Goal: Task Accomplishment & Management: Use online tool/utility

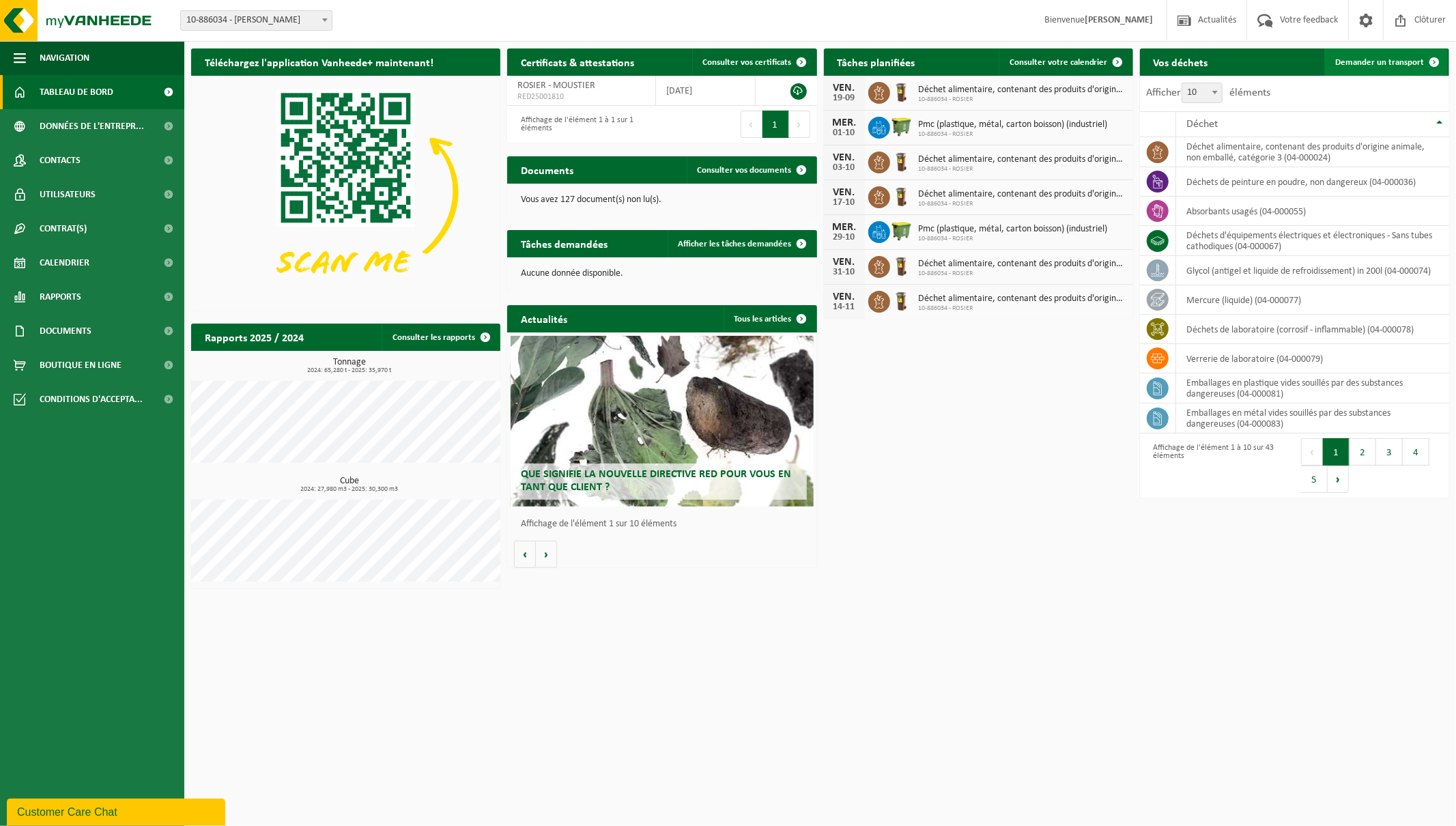
click at [1423, 62] on span at bounding box center [1433, 61] width 27 height 27
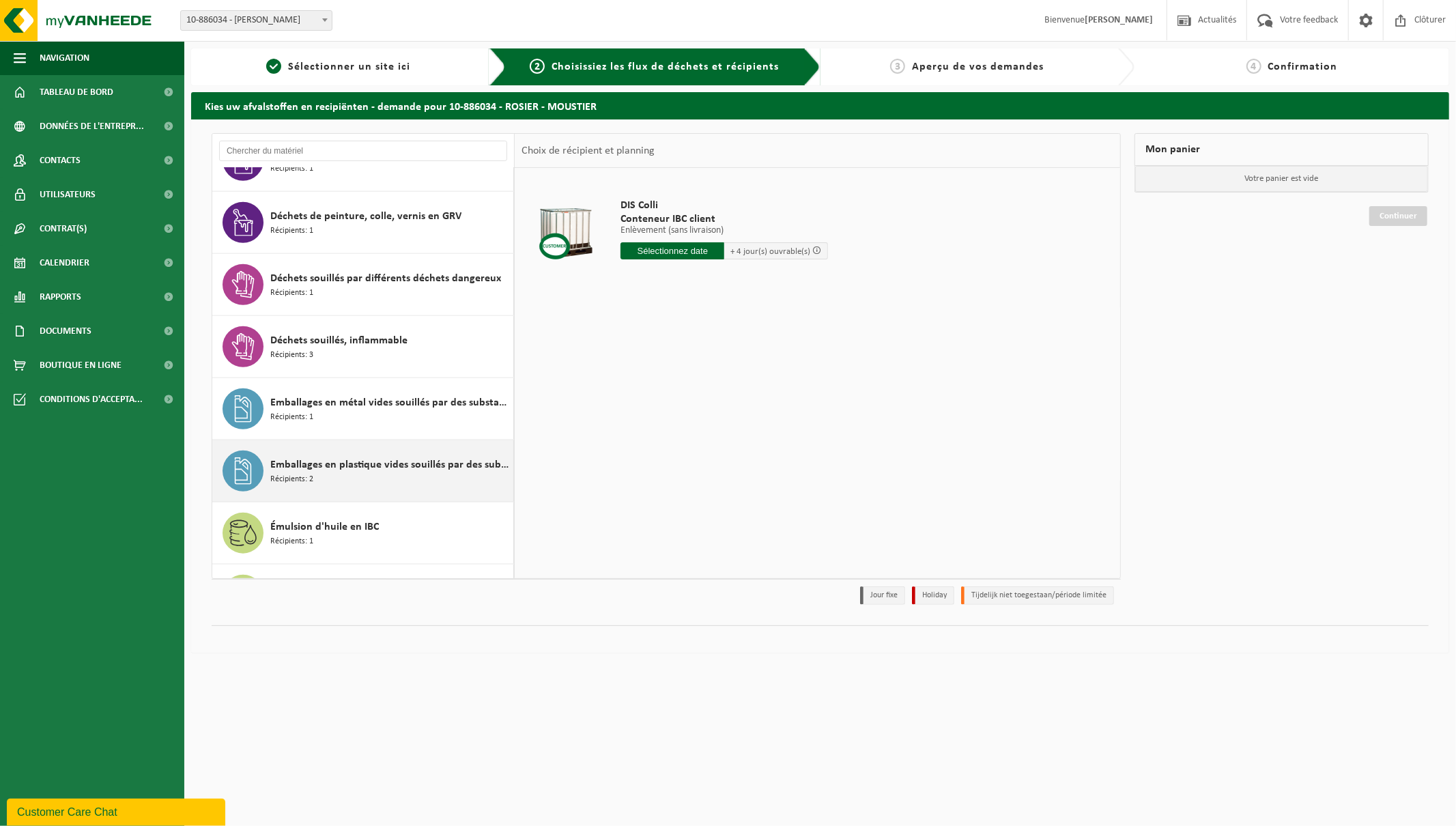
click at [404, 469] on span "Emballages en plastique vides souillés par des substances dangereuses" at bounding box center [390, 465] width 240 height 16
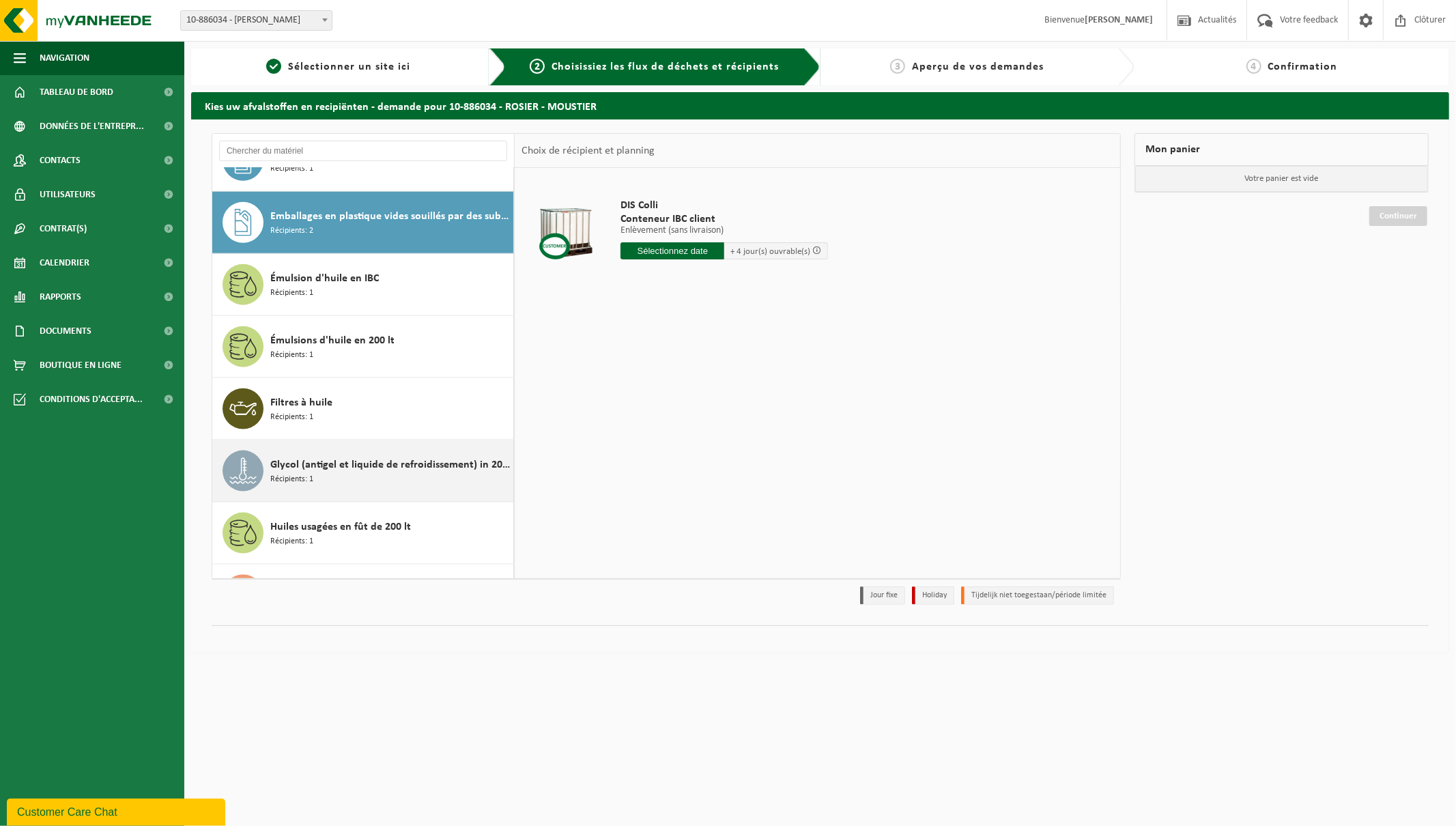
scroll to position [1430, 0]
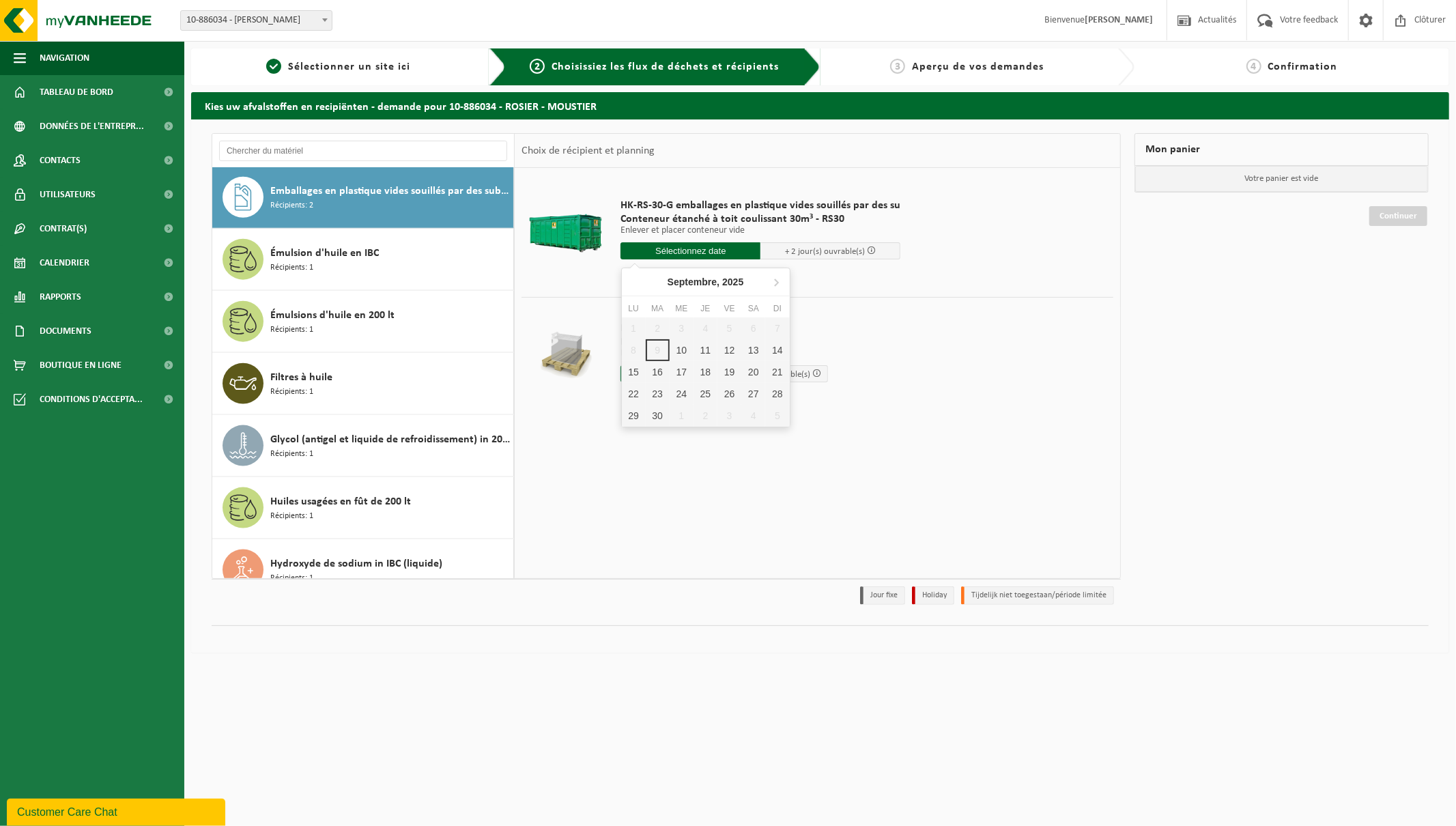
click at [693, 248] on input "text" at bounding box center [690, 251] width 140 height 17
click at [682, 347] on div "10" at bounding box center [681, 350] width 24 height 22
type input "à partir de 2025-09-10"
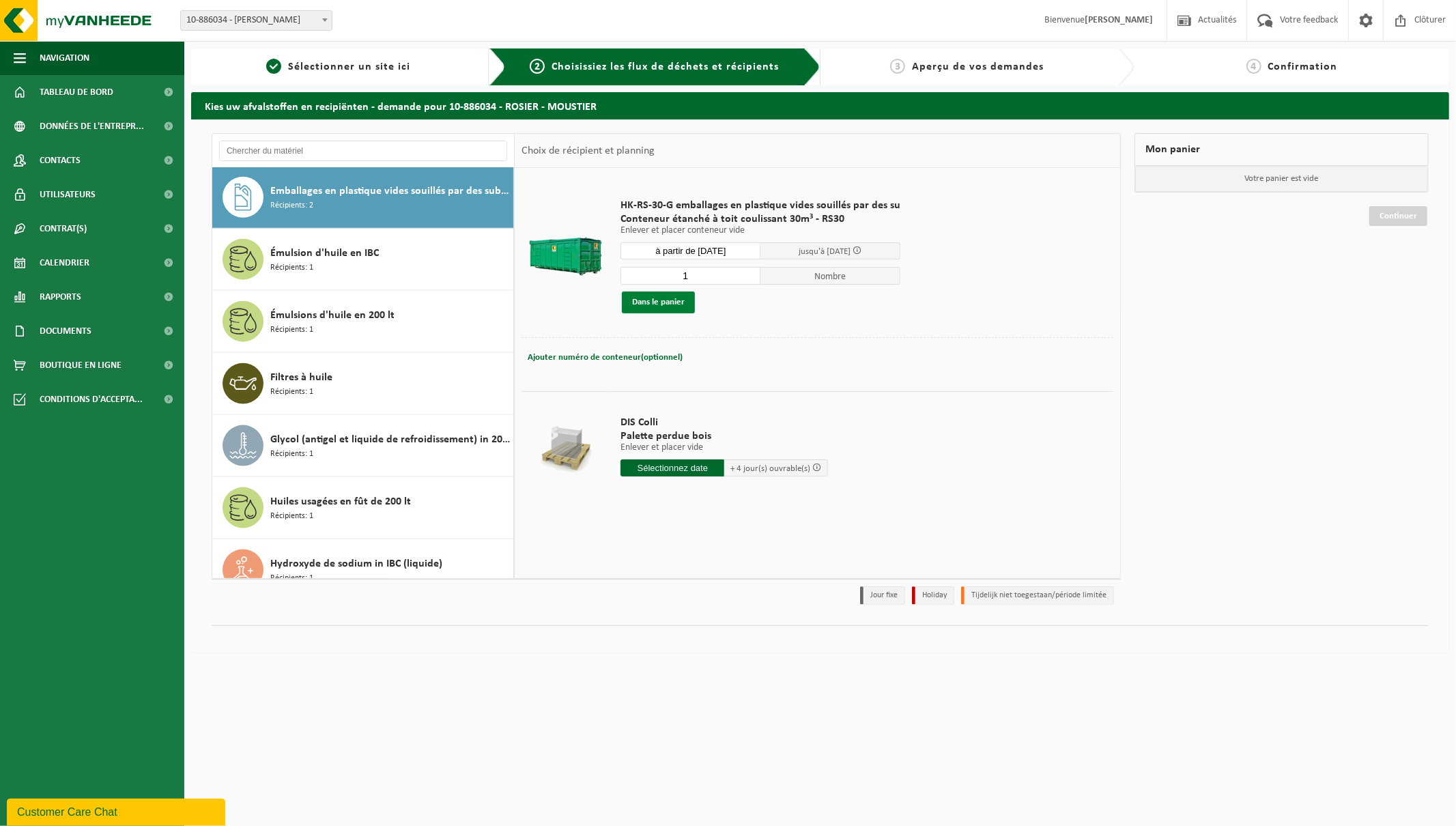
click at [637, 300] on button "Dans le panier" at bounding box center [658, 302] width 73 height 22
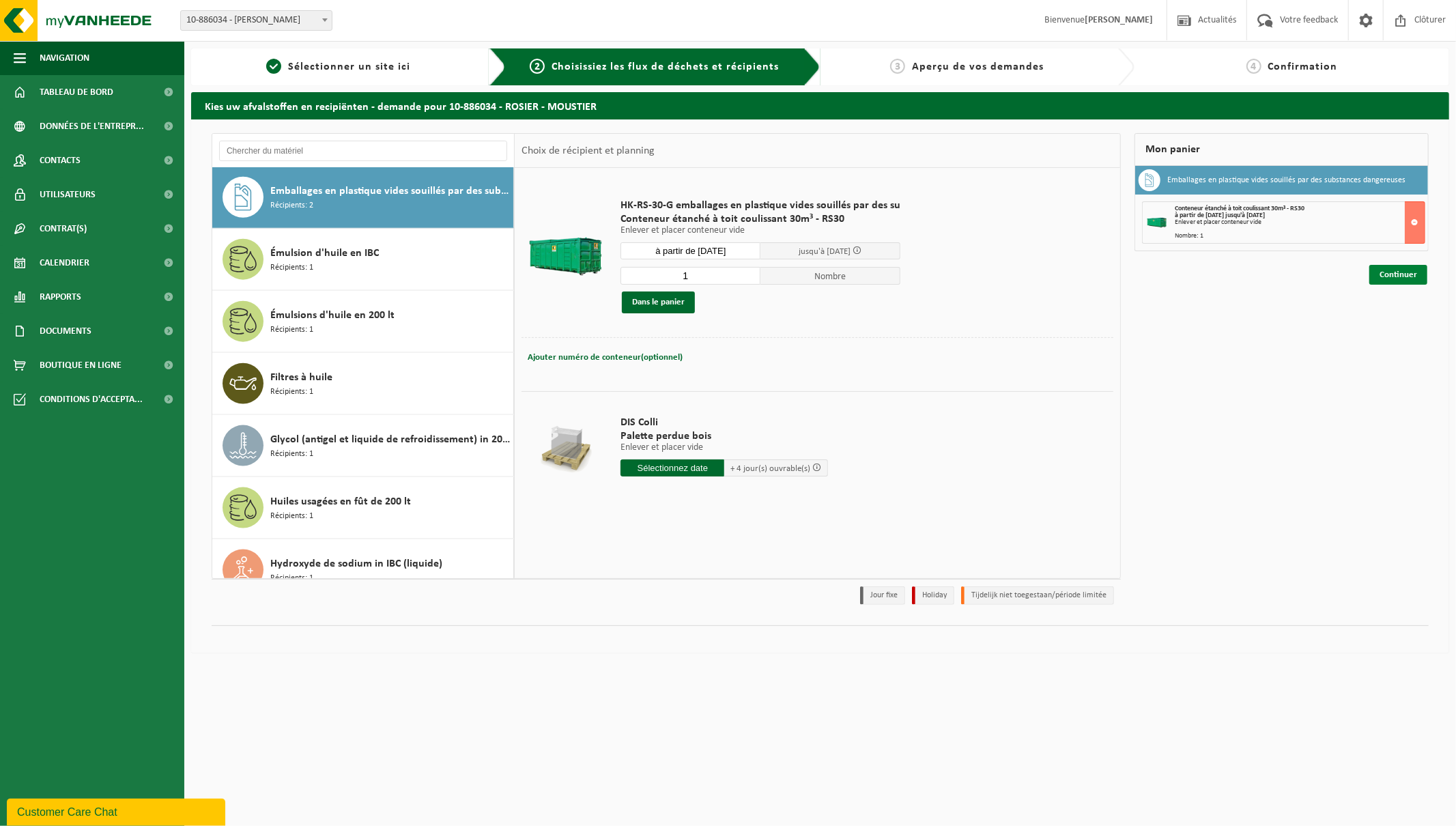
click at [1389, 270] on link "Continuer" at bounding box center [1398, 275] width 58 height 20
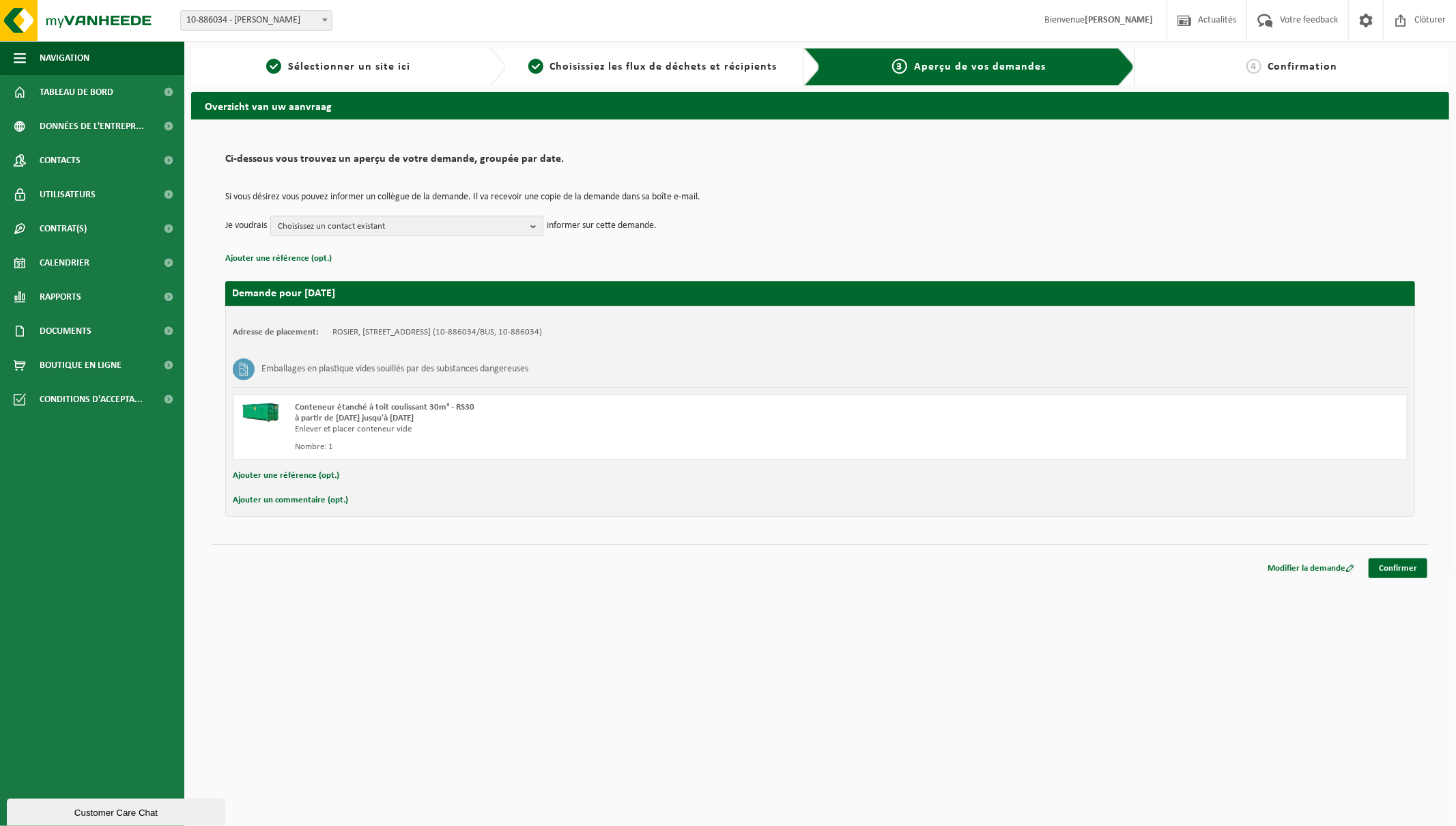
click at [530, 229] on b "button" at bounding box center [536, 225] width 12 height 19
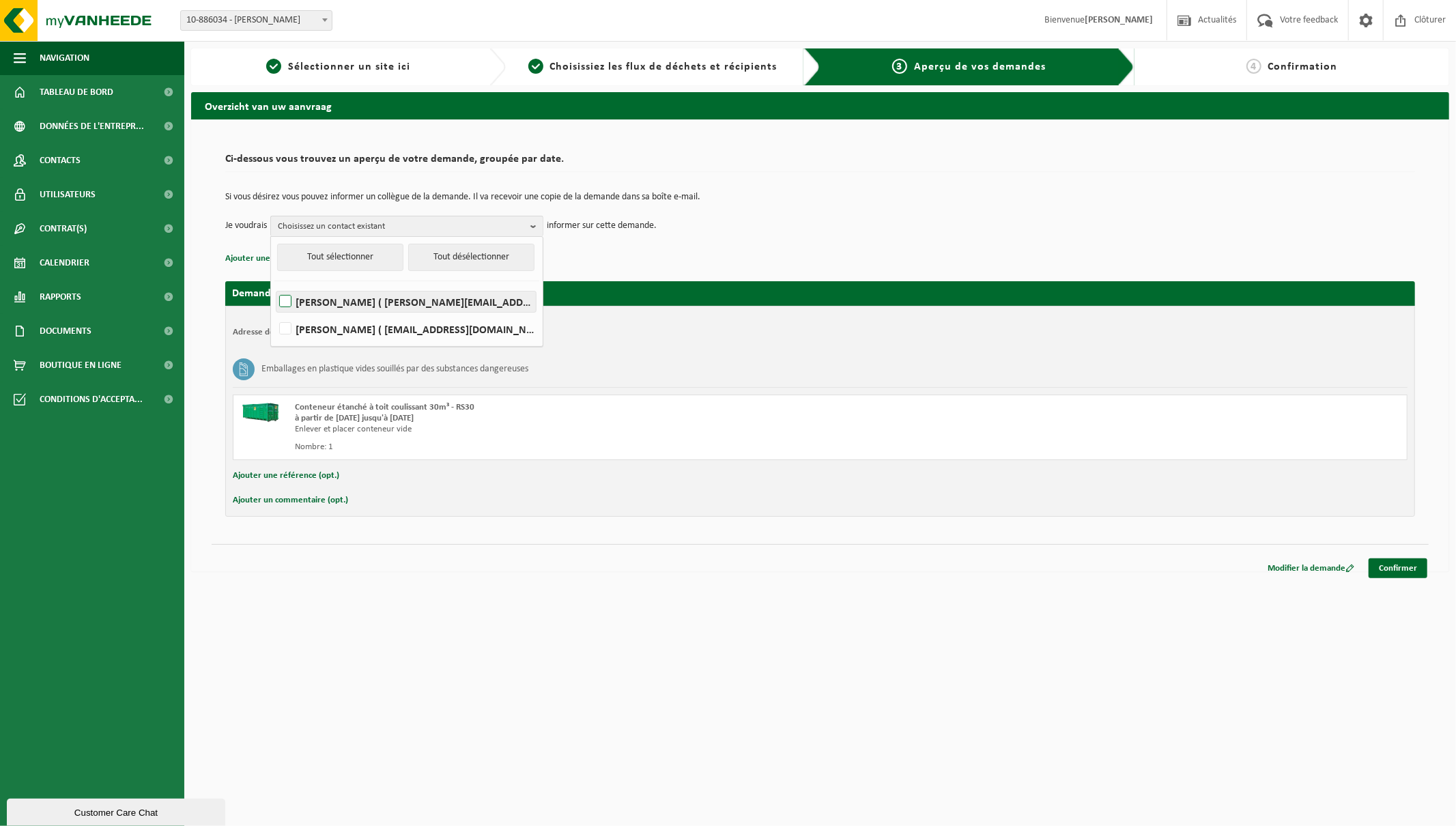
click at [335, 304] on label "Aurélie Hannart ( aurelie.hannart@rosier.eu )" at bounding box center [406, 301] width 260 height 20
click at [274, 285] on input "Aurélie Hannart ( aurelie.hannart@rosier.eu )" at bounding box center [273, 284] width 1 height 1
checkbox input "true"
click at [810, 256] on p "Ajouter une référence (opt.)" at bounding box center [820, 259] width 1190 height 18
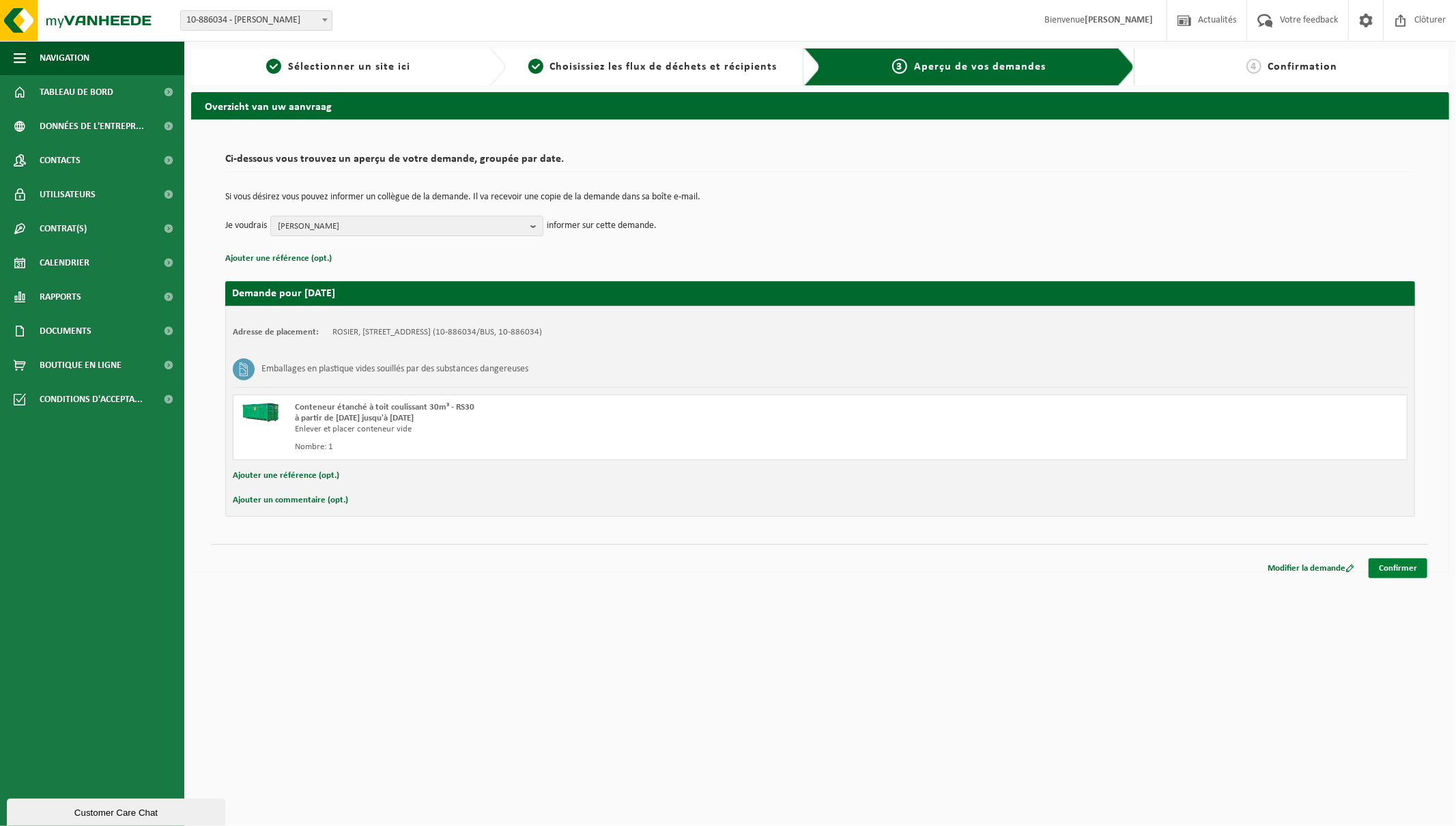
click at [1401, 568] on link "Confirmer" at bounding box center [1398, 568] width 59 height 20
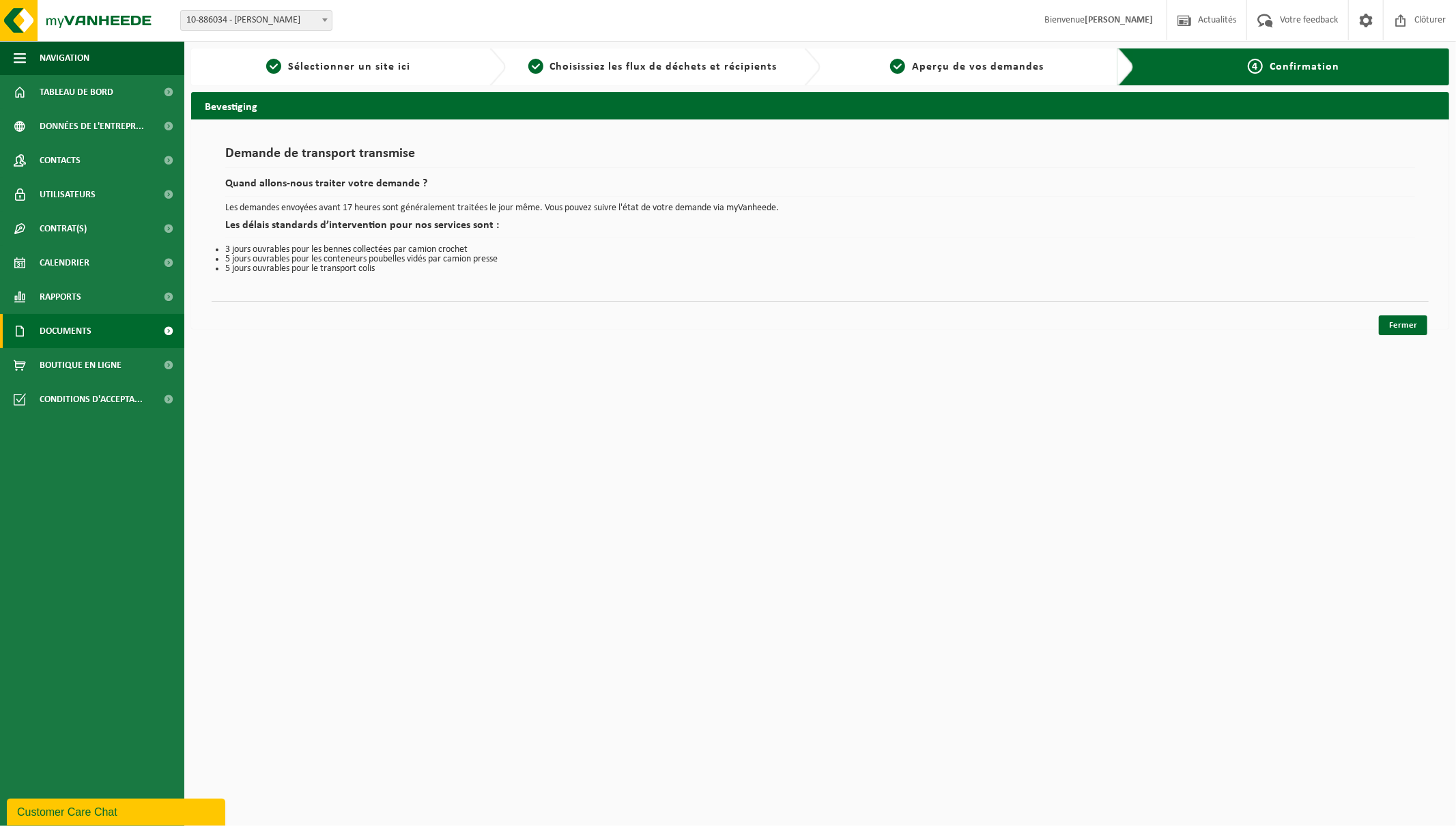
click at [66, 328] on span "Documents" at bounding box center [66, 331] width 52 height 34
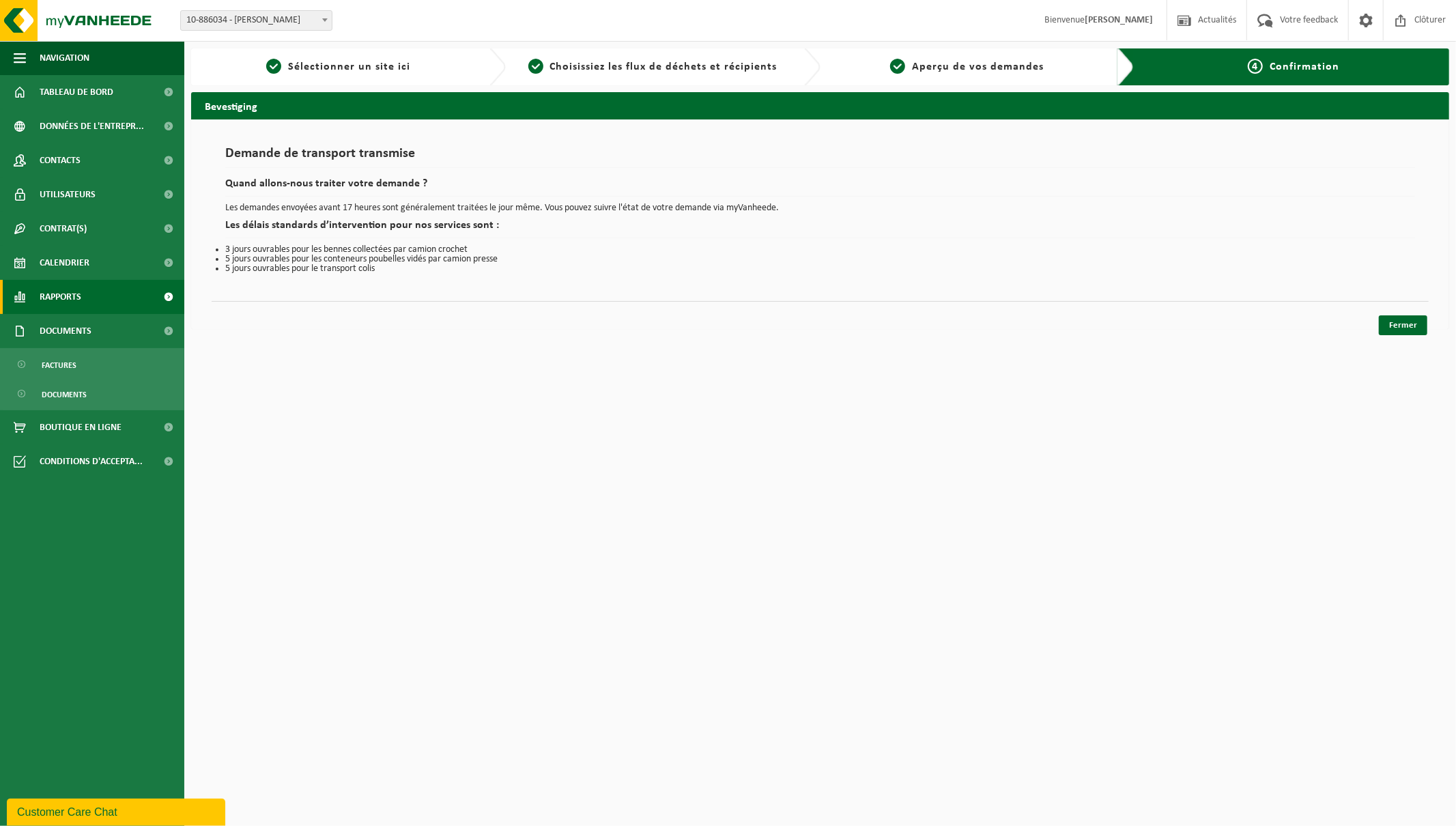
click at [55, 294] on span "Rapports" at bounding box center [60, 297] width 42 height 34
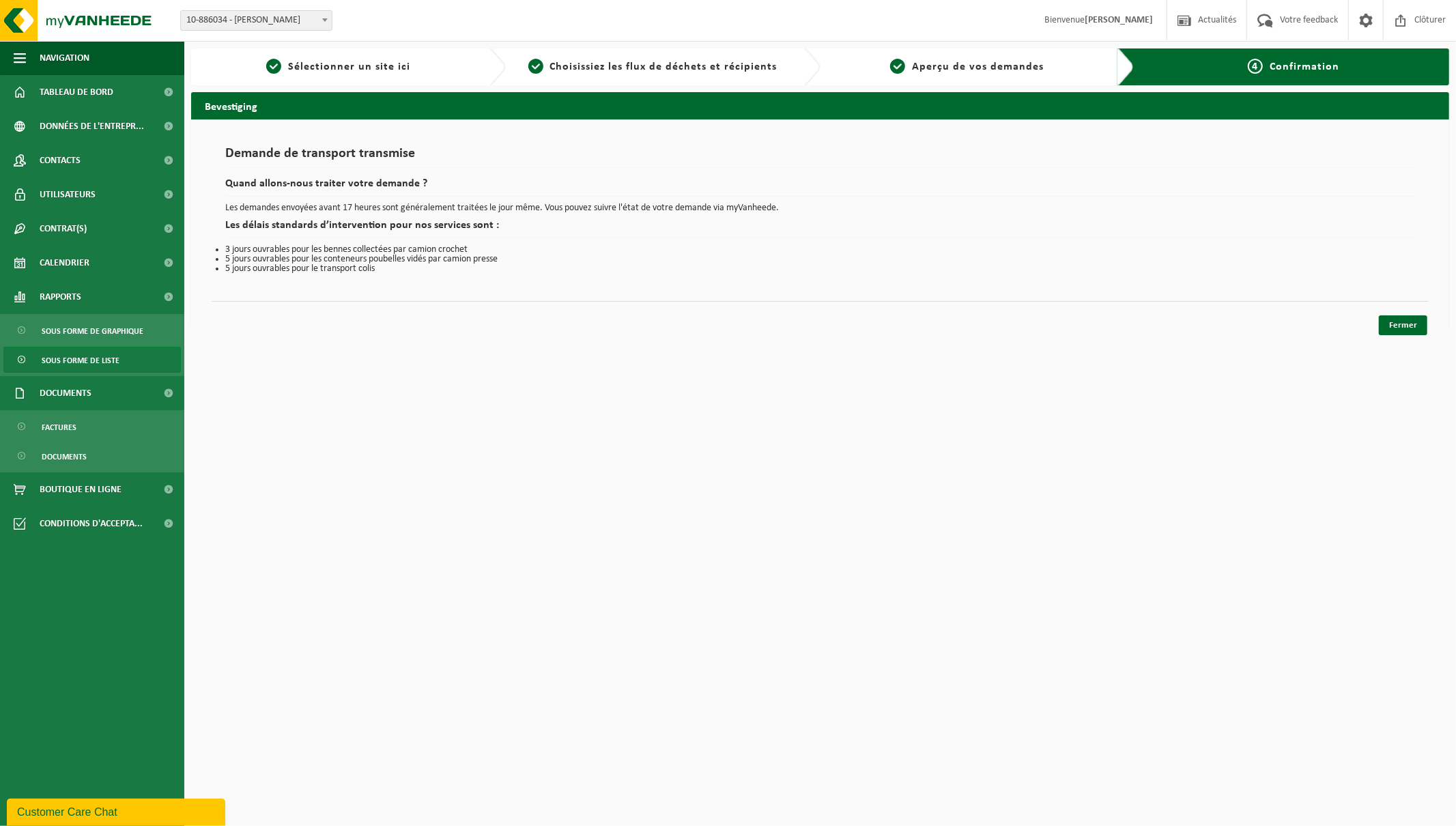
click at [60, 360] on span "Sous forme de liste" at bounding box center [80, 361] width 78 height 26
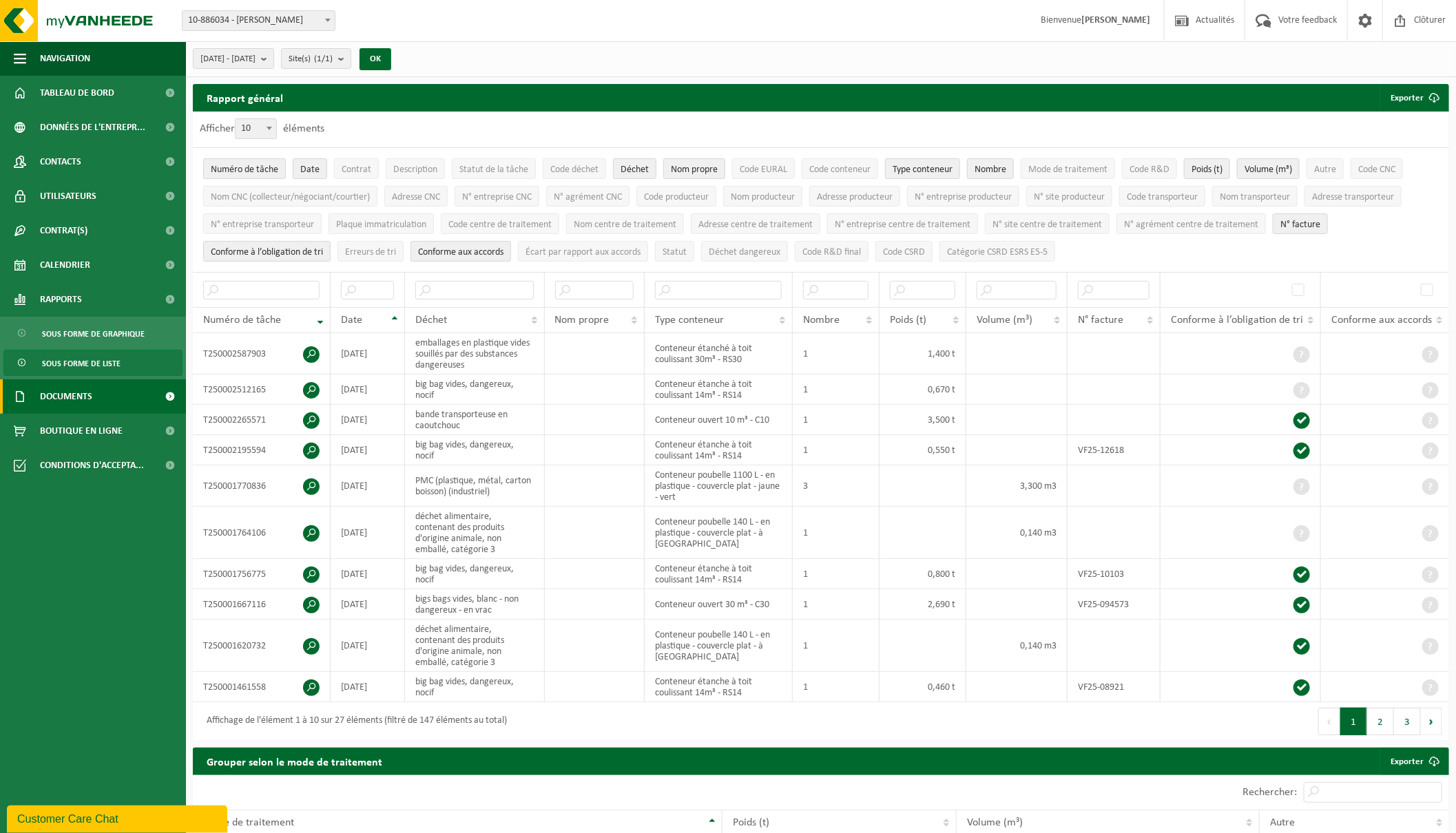
click at [73, 396] on span "Documents" at bounding box center [67, 397] width 53 height 35
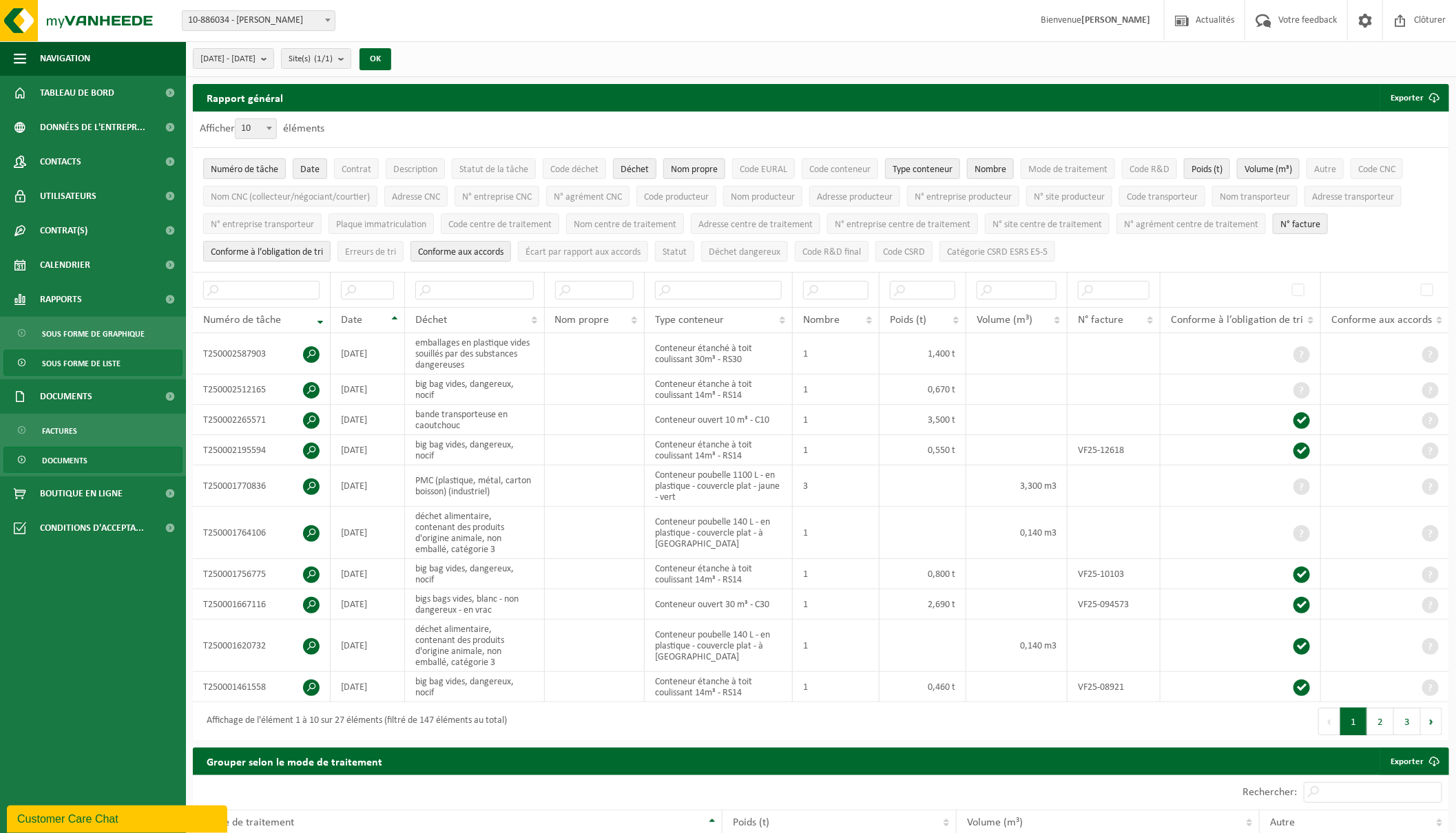
click at [59, 456] on span "Documents" at bounding box center [64, 461] width 45 height 26
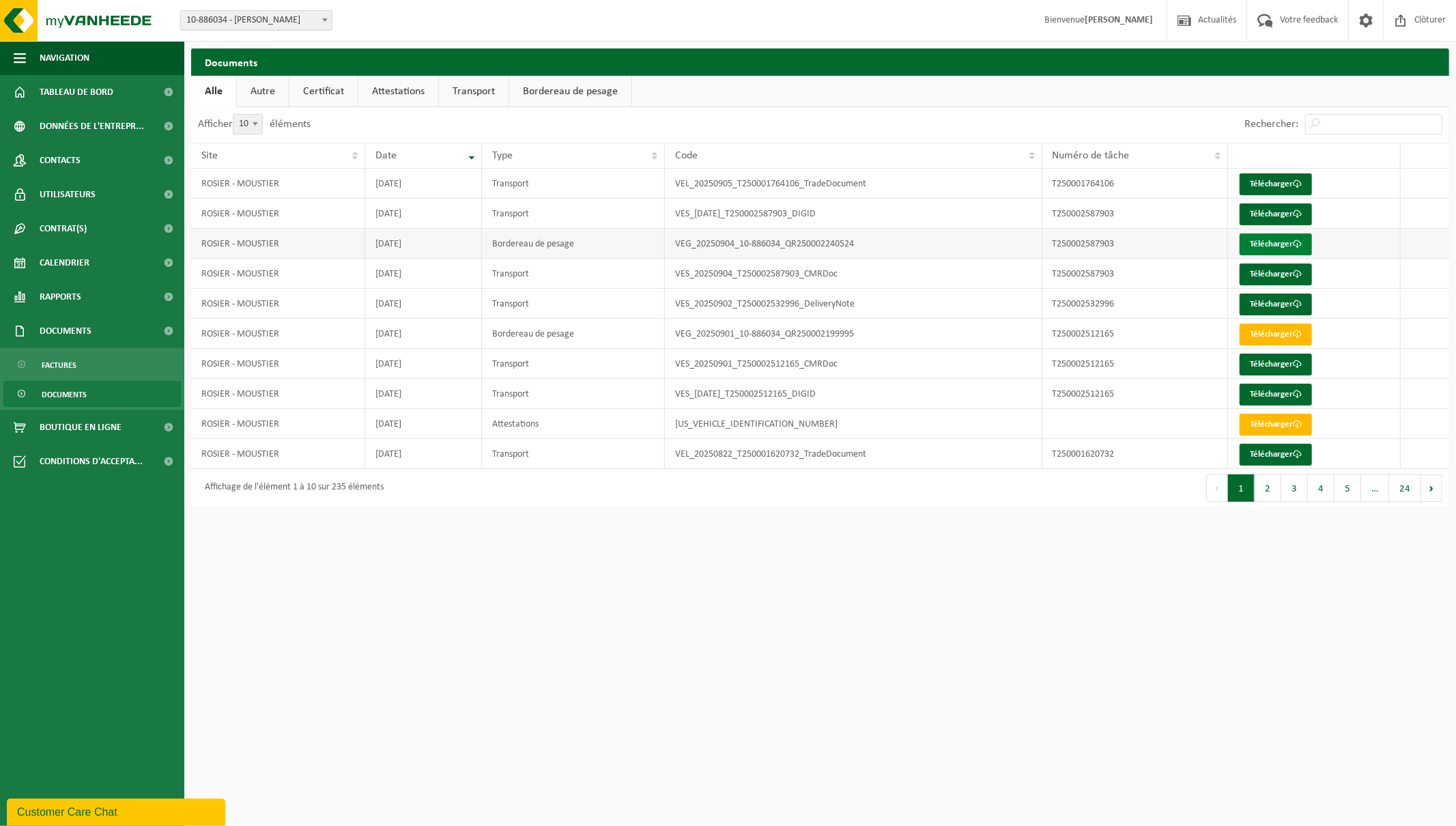
click at [1270, 248] on link "Télécharger" at bounding box center [1276, 244] width 73 height 22
click at [63, 90] on span "Tableau de bord" at bounding box center [77, 92] width 73 height 34
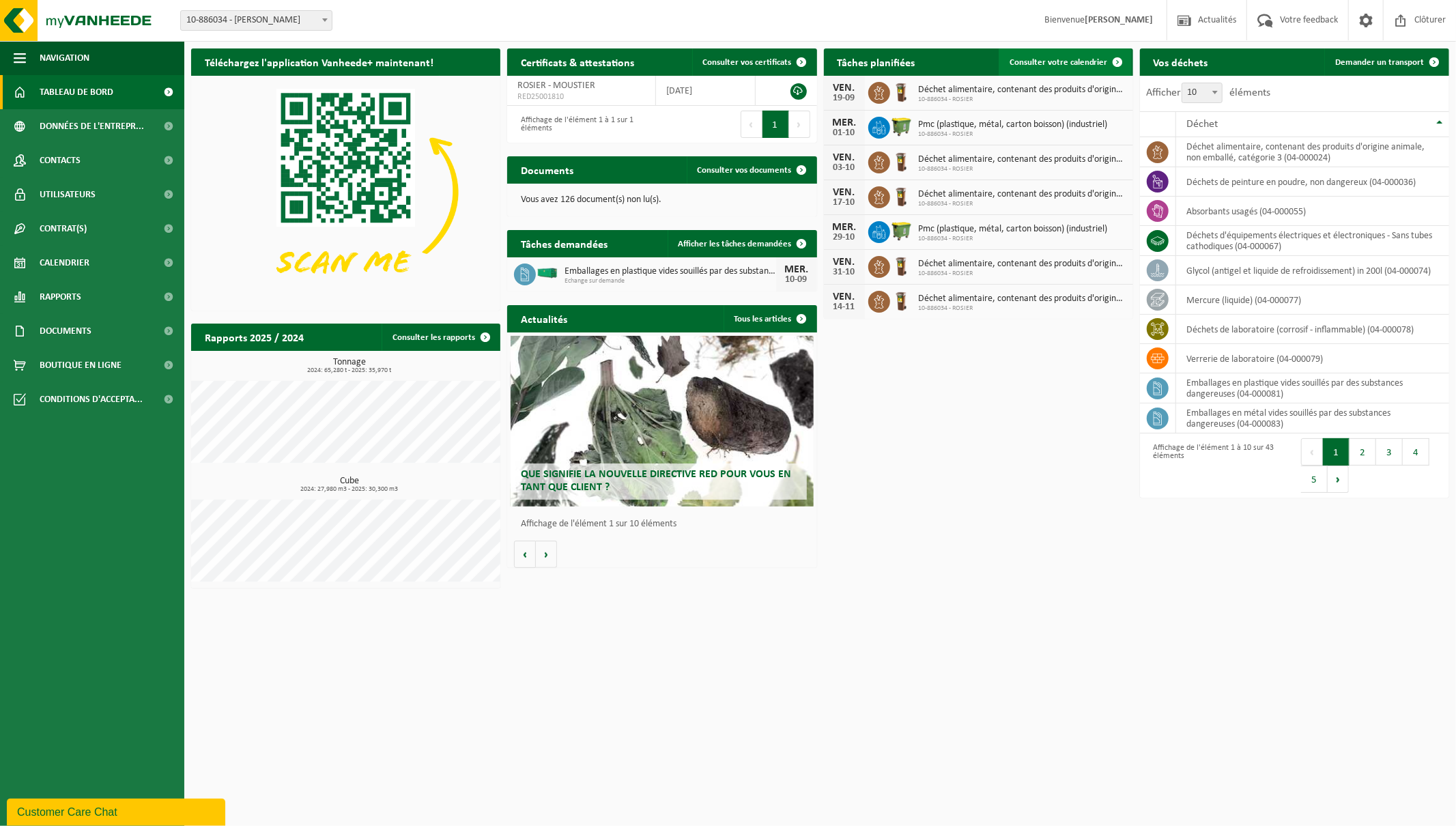
click at [1051, 60] on span "Consulter votre calendrier" at bounding box center [1059, 62] width 98 height 9
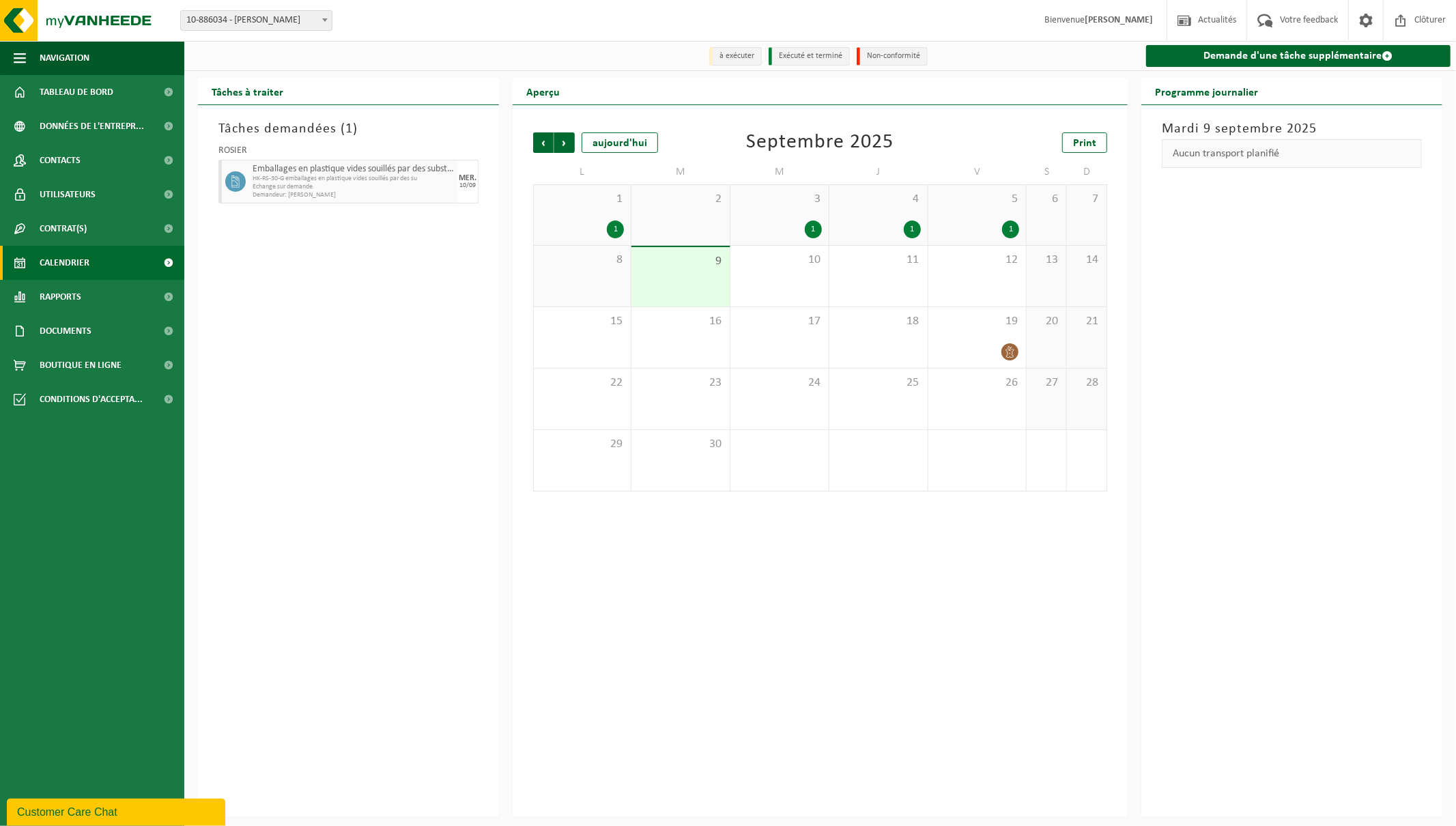
click at [1012, 229] on div "1" at bounding box center [1010, 229] width 17 height 18
click at [1262, 206] on span at bounding box center [1266, 208] width 9 height 9
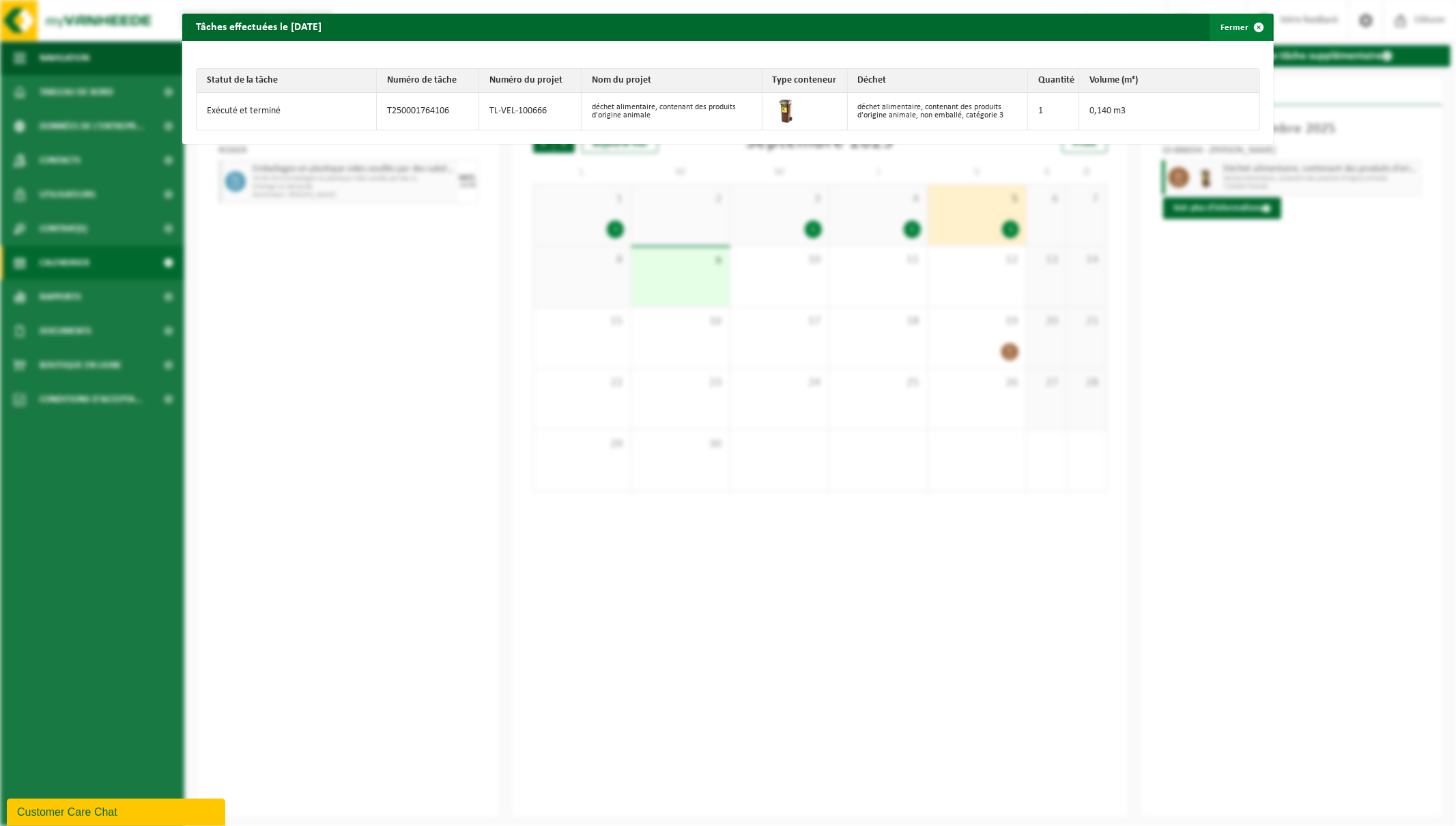
click at [1250, 25] on span "button" at bounding box center [1258, 27] width 27 height 27
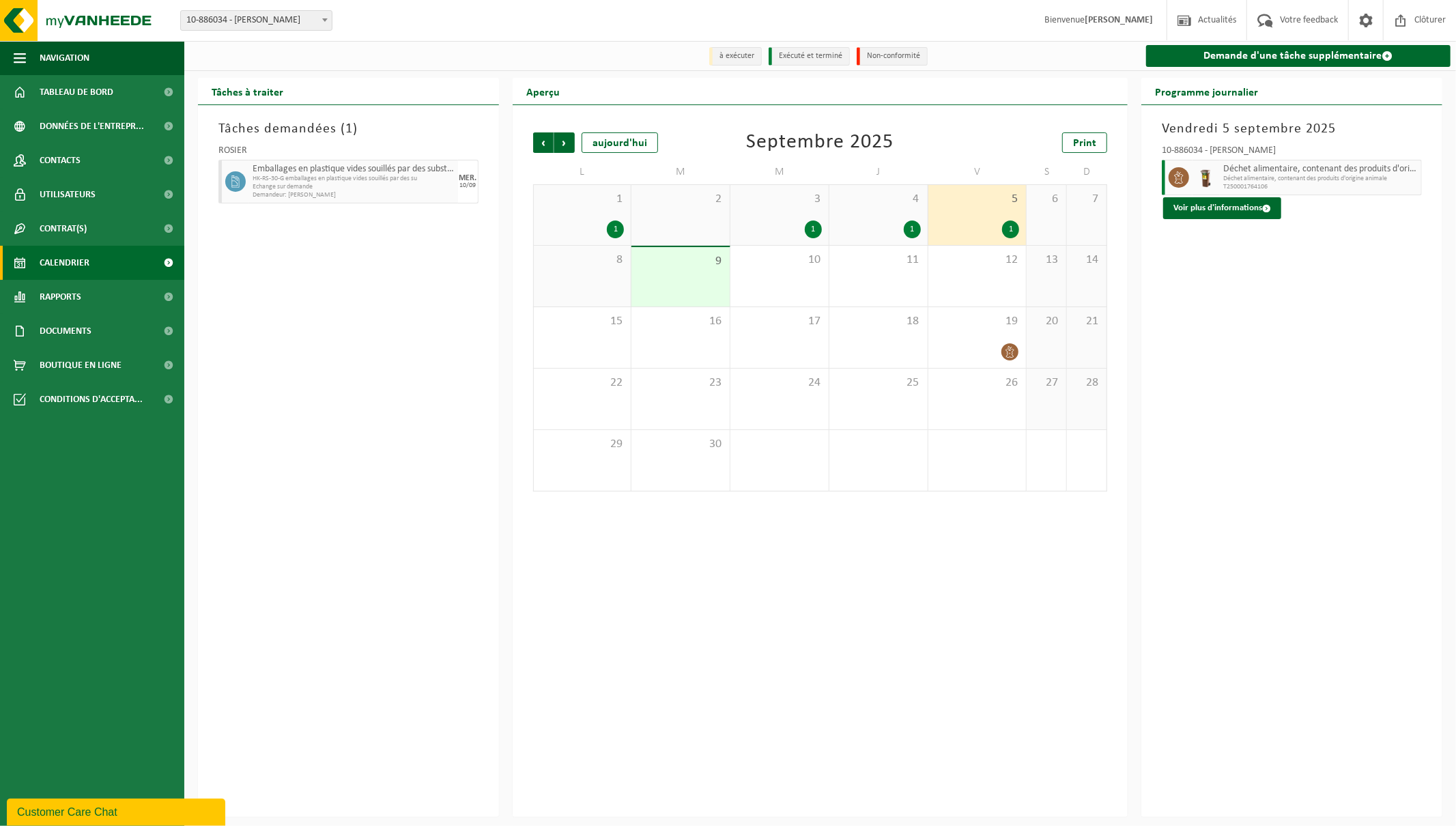
click at [815, 235] on div "1" at bounding box center [813, 229] width 17 height 18
click at [1234, 205] on button "Voir plus d'informations" at bounding box center [1222, 208] width 118 height 22
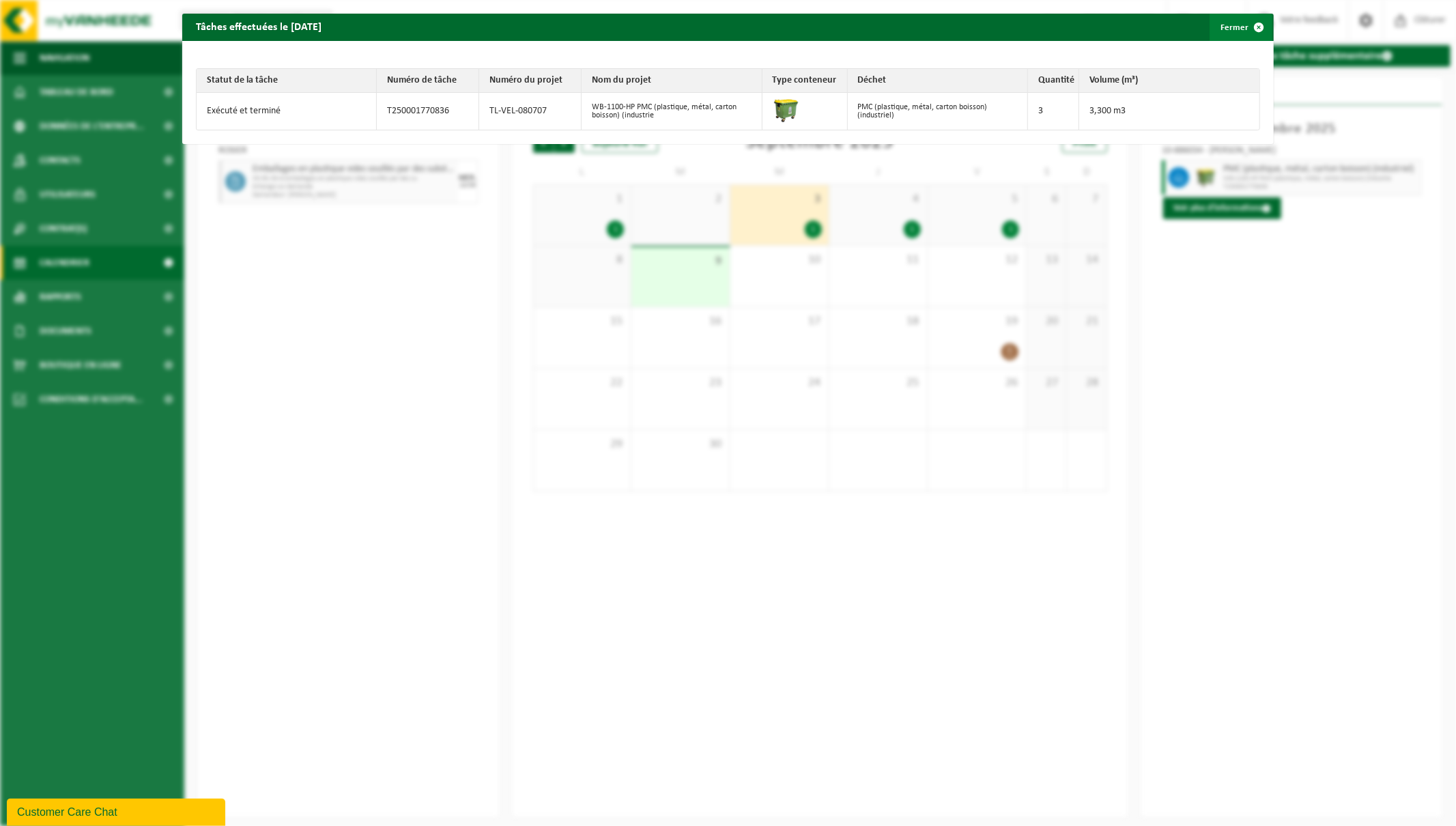
click at [1245, 28] on span "button" at bounding box center [1258, 27] width 27 height 27
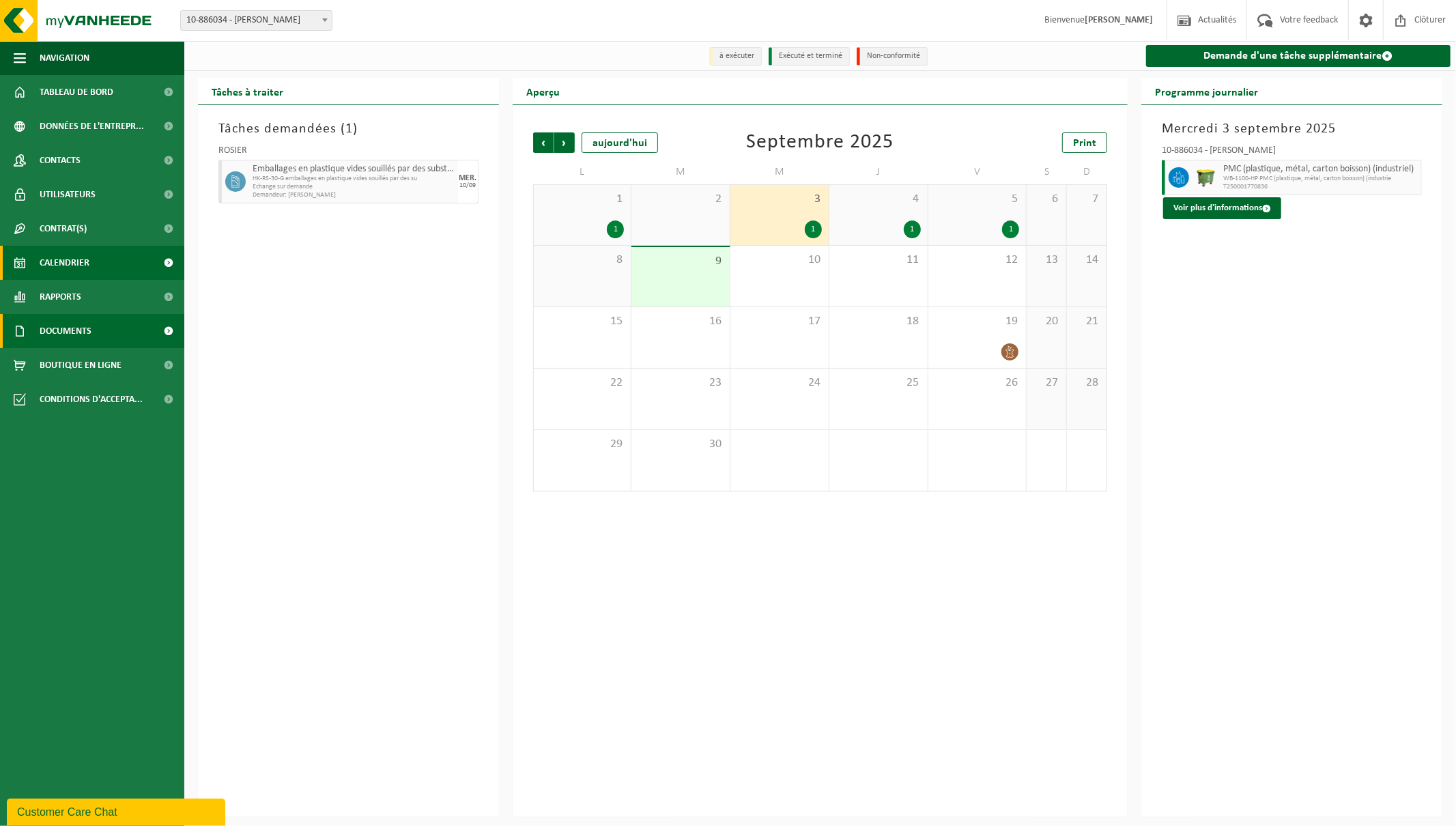
click at [64, 332] on span "Documents" at bounding box center [66, 331] width 52 height 34
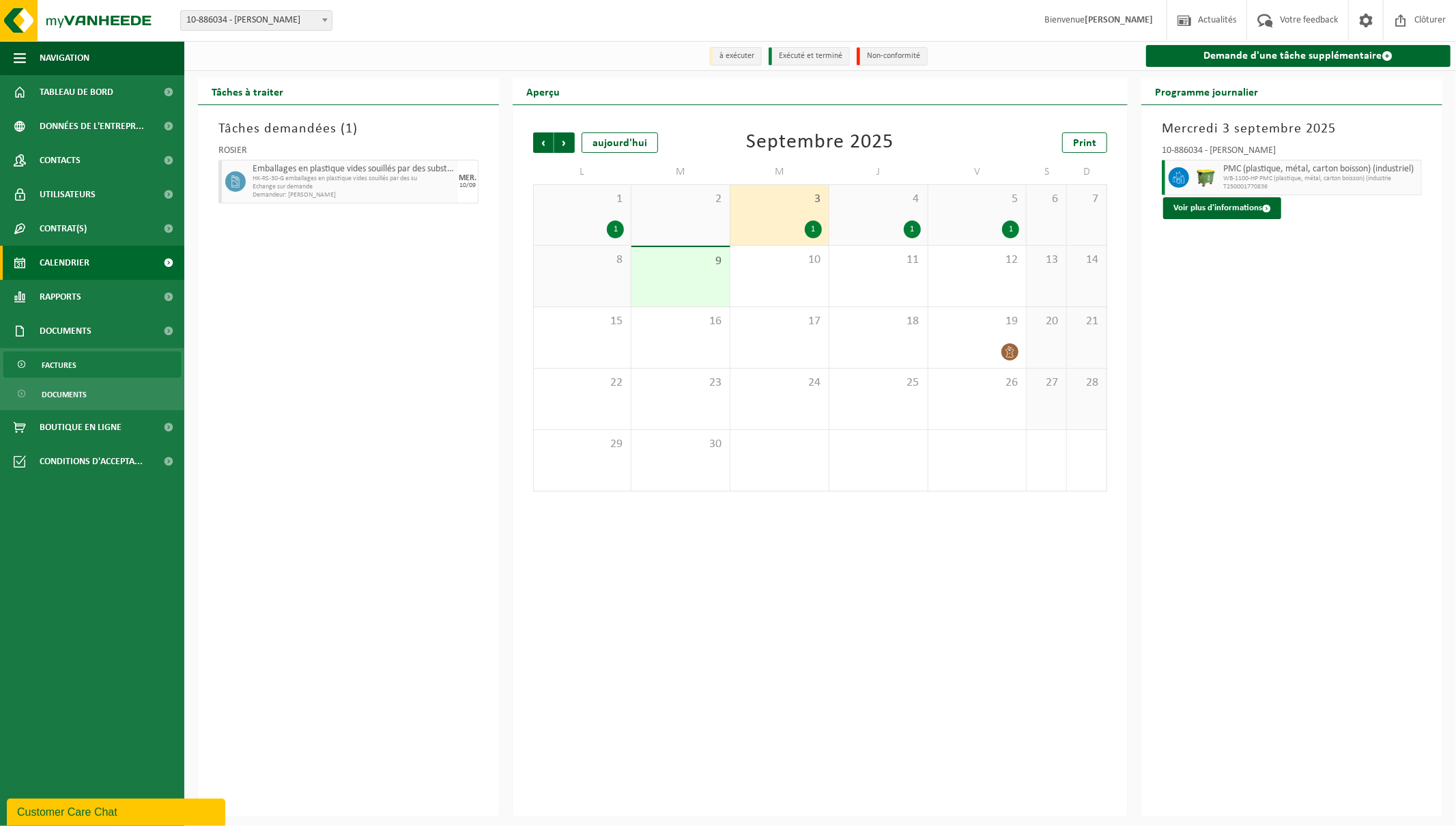
click at [59, 369] on span "Factures" at bounding box center [59, 366] width 35 height 26
